Goal: Task Accomplishment & Management: Complete application form

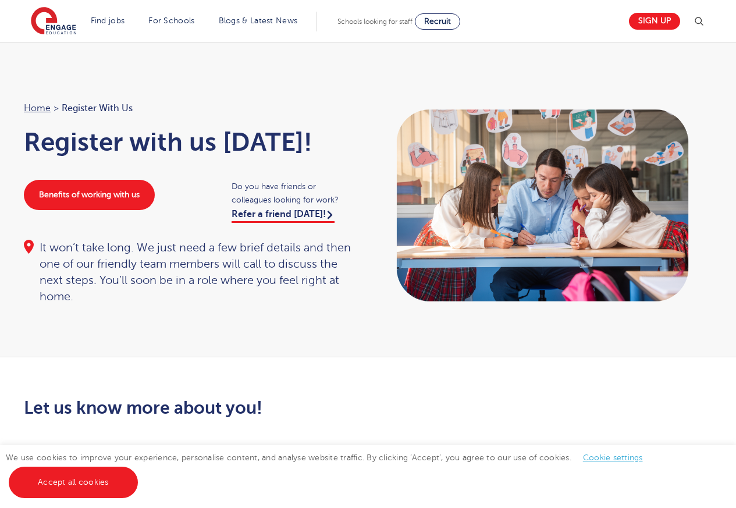
click at [69, 484] on link "Accept all cookies" at bounding box center [73, 482] width 129 height 31
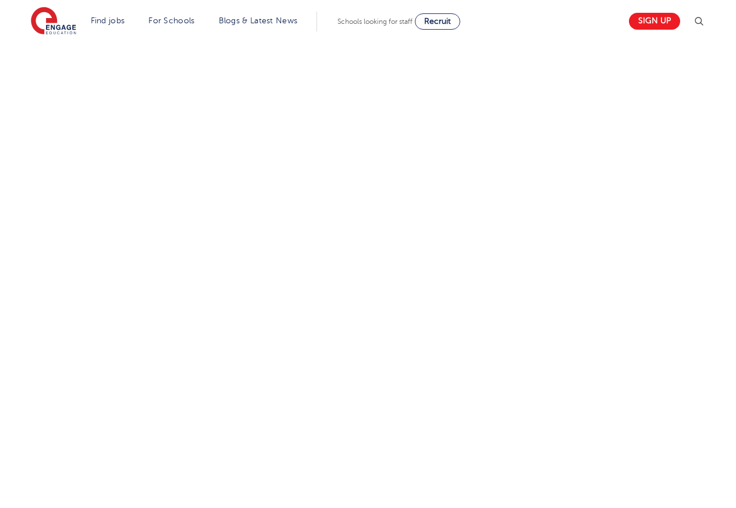
scroll to position [430, 0]
